Goal: Task Accomplishment & Management: Use online tool/utility

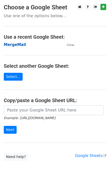
click at [13, 46] on strong "MergeMail" at bounding box center [15, 44] width 22 height 5
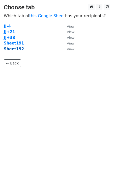
click at [13, 50] on strong "Sheet192" at bounding box center [14, 49] width 20 height 5
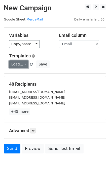
click at [18, 63] on link "Load..." at bounding box center [18, 64] width 19 height 8
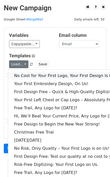
click at [38, 73] on link "No Cost for Your First Logo, Your First Design Is On Us!" at bounding box center [69, 76] width 122 height 8
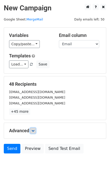
click at [35, 130] on icon at bounding box center [33, 130] width 3 height 3
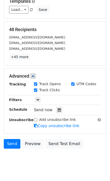
scroll to position [65, 0]
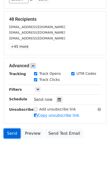
click at [16, 133] on link "Send" at bounding box center [12, 133] width 17 height 10
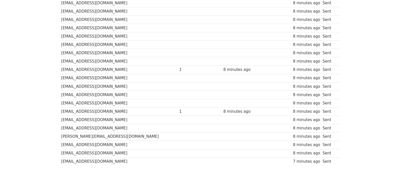
scroll to position [335, 0]
